Goal: Task Accomplishment & Management: Complete application form

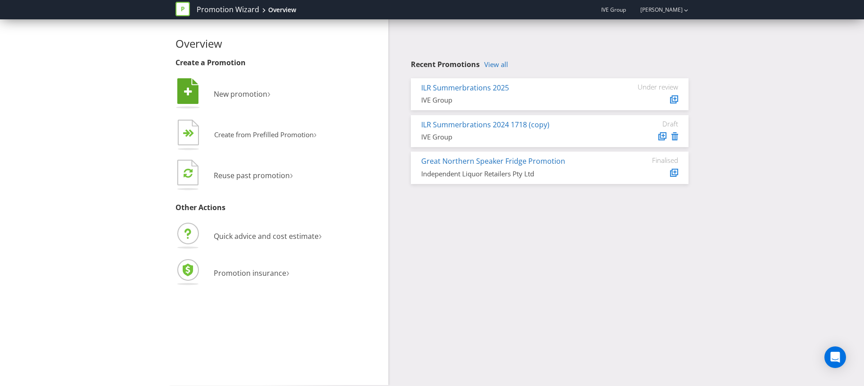
click at [217, 105] on li " New promotion ›" at bounding box center [279, 95] width 206 height 36
click at [220, 95] on span "New promotion" at bounding box center [241, 94] width 54 height 10
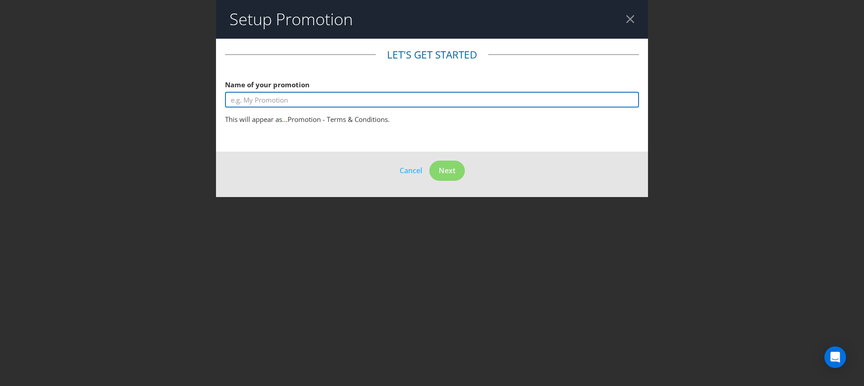
click at [280, 97] on input "text" at bounding box center [432, 100] width 414 height 16
click at [242, 100] on input "Durcell Loyalty Program" at bounding box center [432, 100] width 414 height 16
type input "Duracell Loyalty Program"
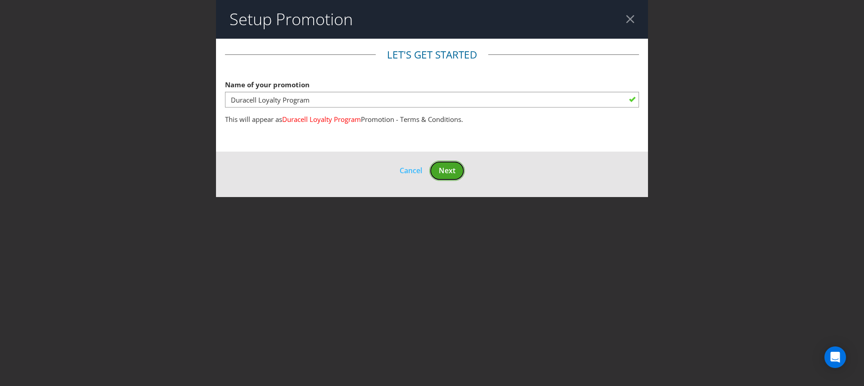
click at [437, 171] on button "Next" at bounding box center [448, 171] width 36 height 20
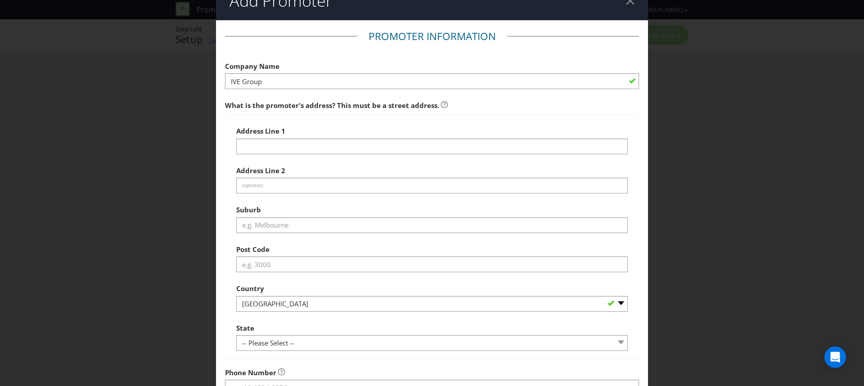
scroll to position [66, 0]
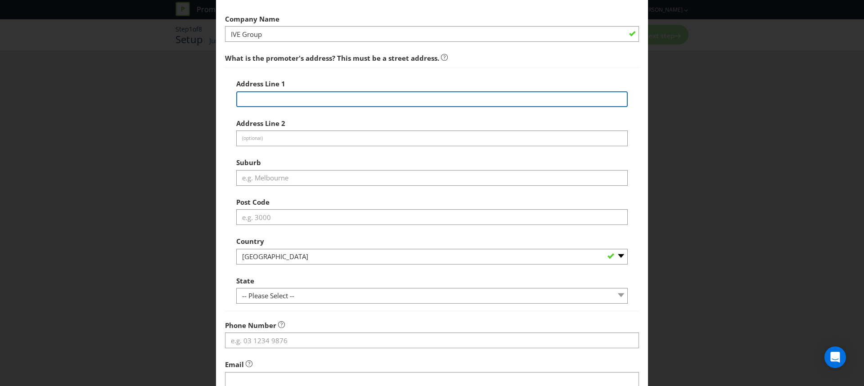
click at [293, 94] on input "text" at bounding box center [432, 99] width 392 height 16
type input "[STREET_ADDRESS]"
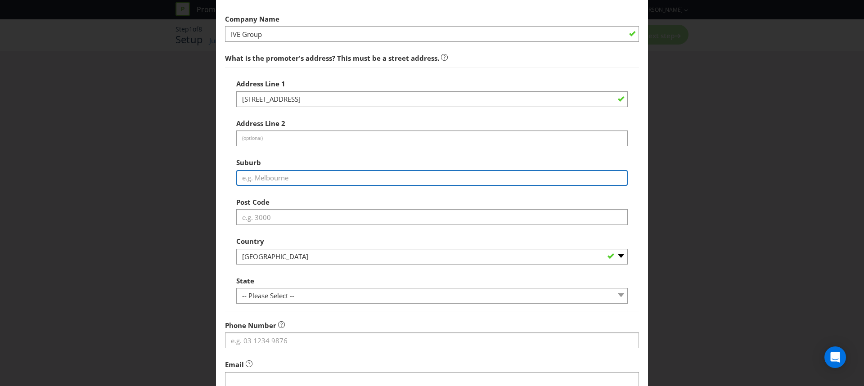
click at [258, 175] on input "text" at bounding box center [432, 178] width 392 height 16
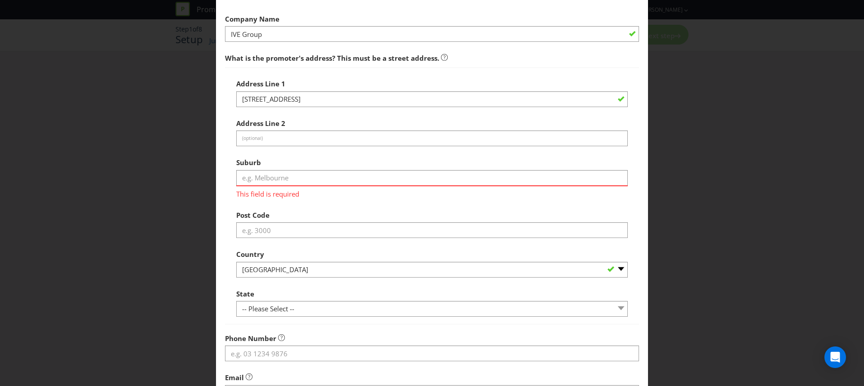
click at [222, 158] on main "Promoter Information Company Name IVE Group What is the promoter's address? Thi…" at bounding box center [432, 231] width 432 height 517
click at [267, 111] on div "Address Line 1 49 Industrial Road Address Line 2 (optional) Suburb This field i…" at bounding box center [432, 196] width 392 height 242
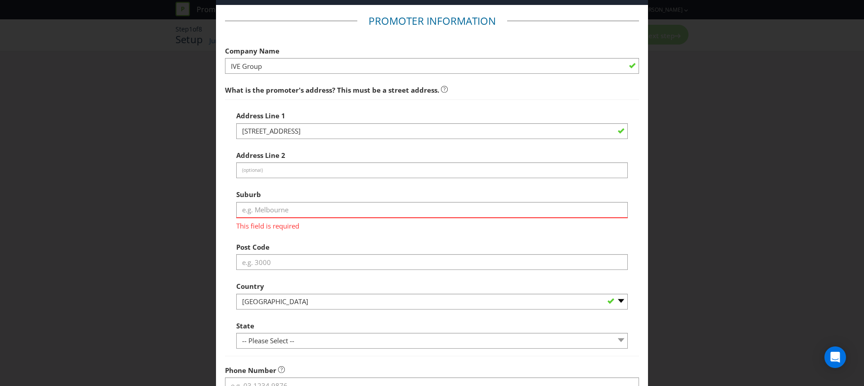
scroll to position [0, 0]
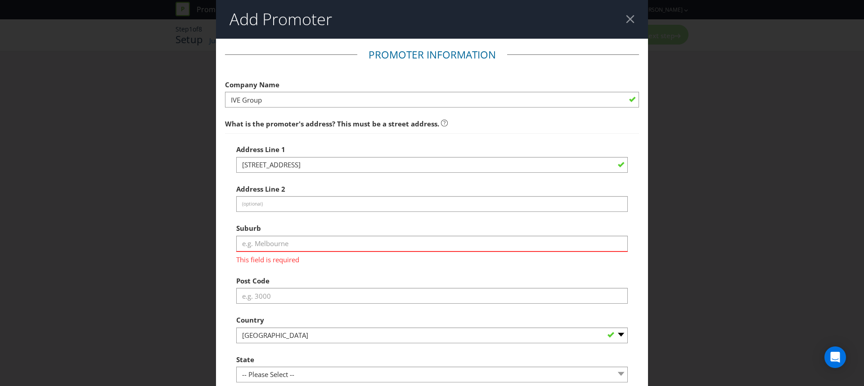
click at [630, 22] on header "Add Promoter" at bounding box center [432, 19] width 432 height 39
click at [627, 18] on div at bounding box center [630, 19] width 9 height 9
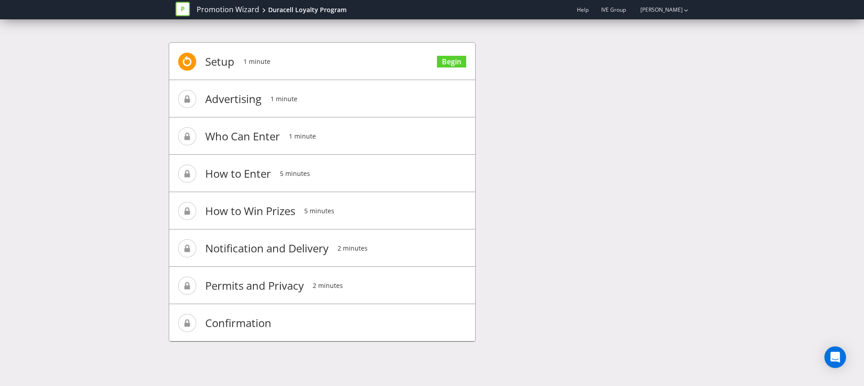
click at [217, 15] on div "Promotion Wizard Duracell Loyalty Program" at bounding box center [265, 9] width 178 height 19
click at [217, 10] on link "Promotion Wizard" at bounding box center [228, 10] width 63 height 10
